Goal: Find specific page/section: Find specific page/section

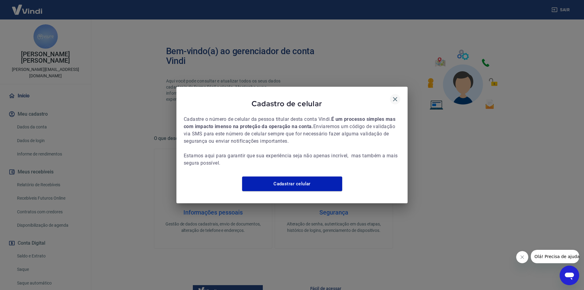
click at [397, 96] on icon "button" at bounding box center [395, 99] width 7 height 7
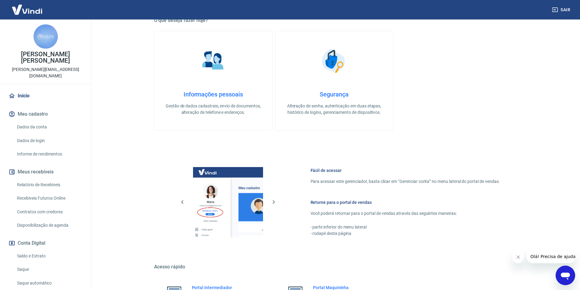
scroll to position [184, 0]
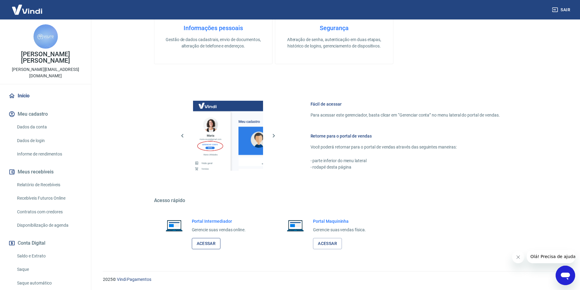
click at [196, 246] on link "Acessar" at bounding box center [206, 243] width 29 height 11
